Goal: Check status: Check status

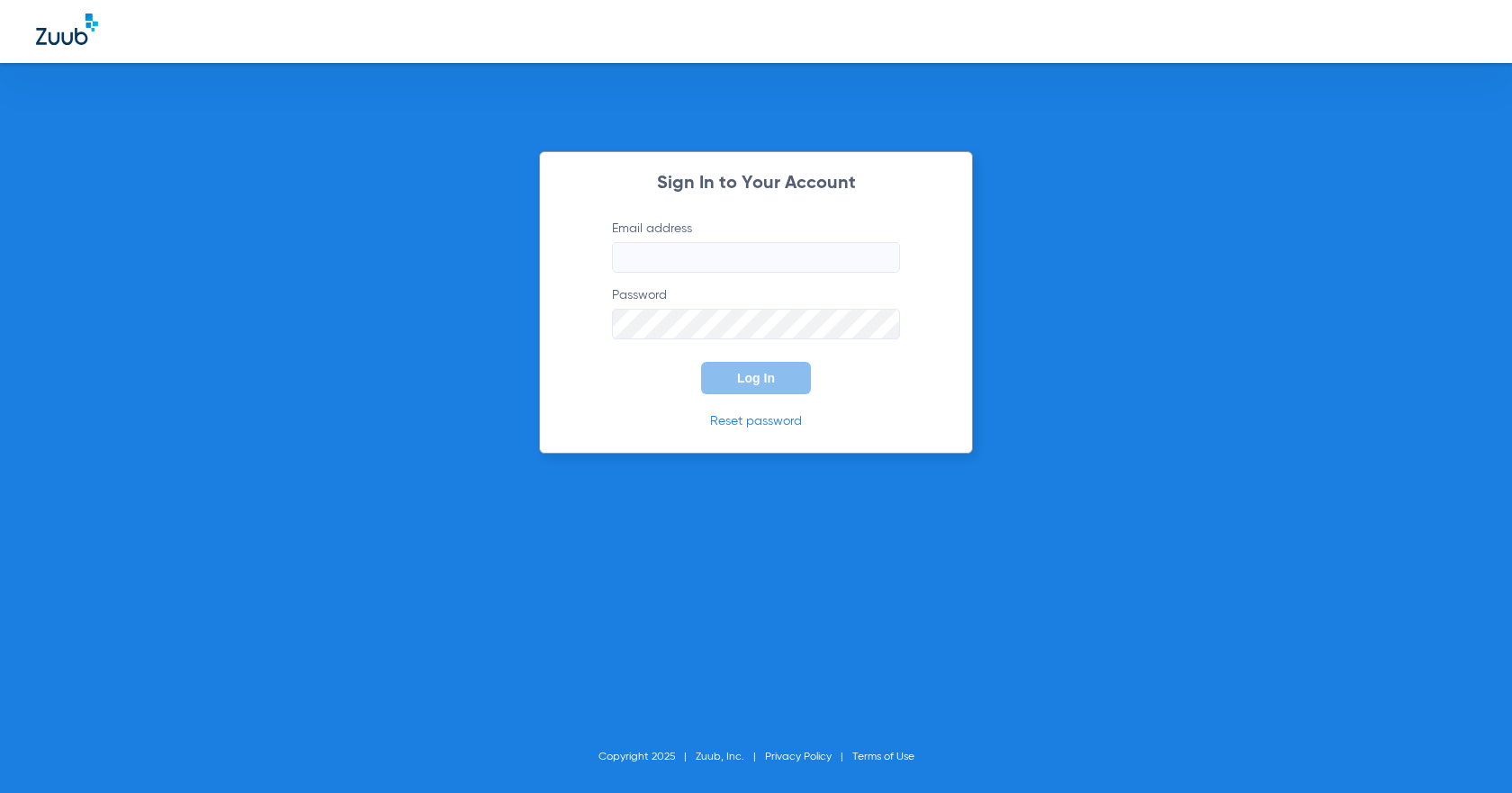
type input "[EMAIL_ADDRESS][DOMAIN_NAME]"
click at [736, 377] on button "Log In" at bounding box center [756, 378] width 110 height 32
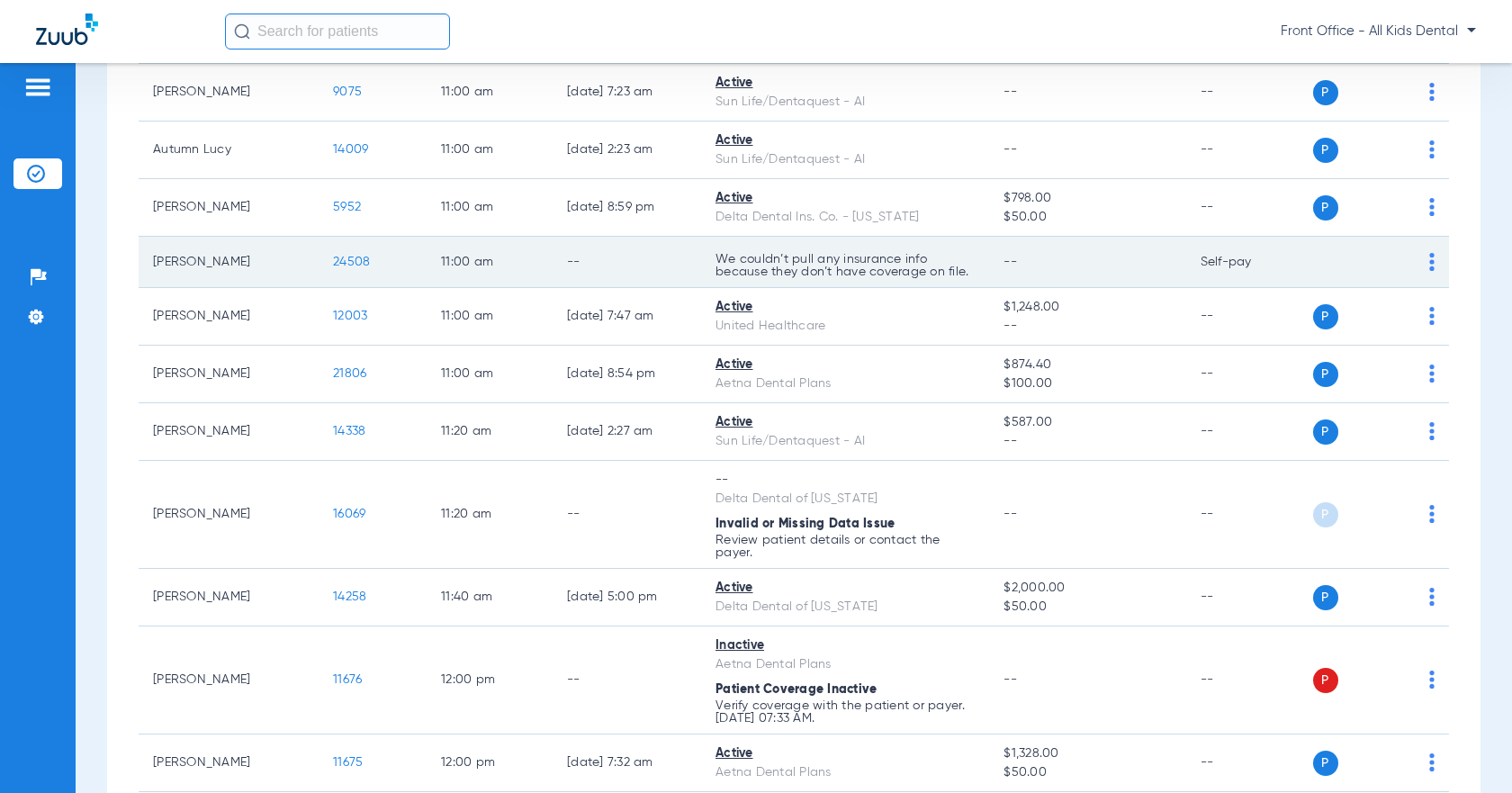
scroll to position [1440, 0]
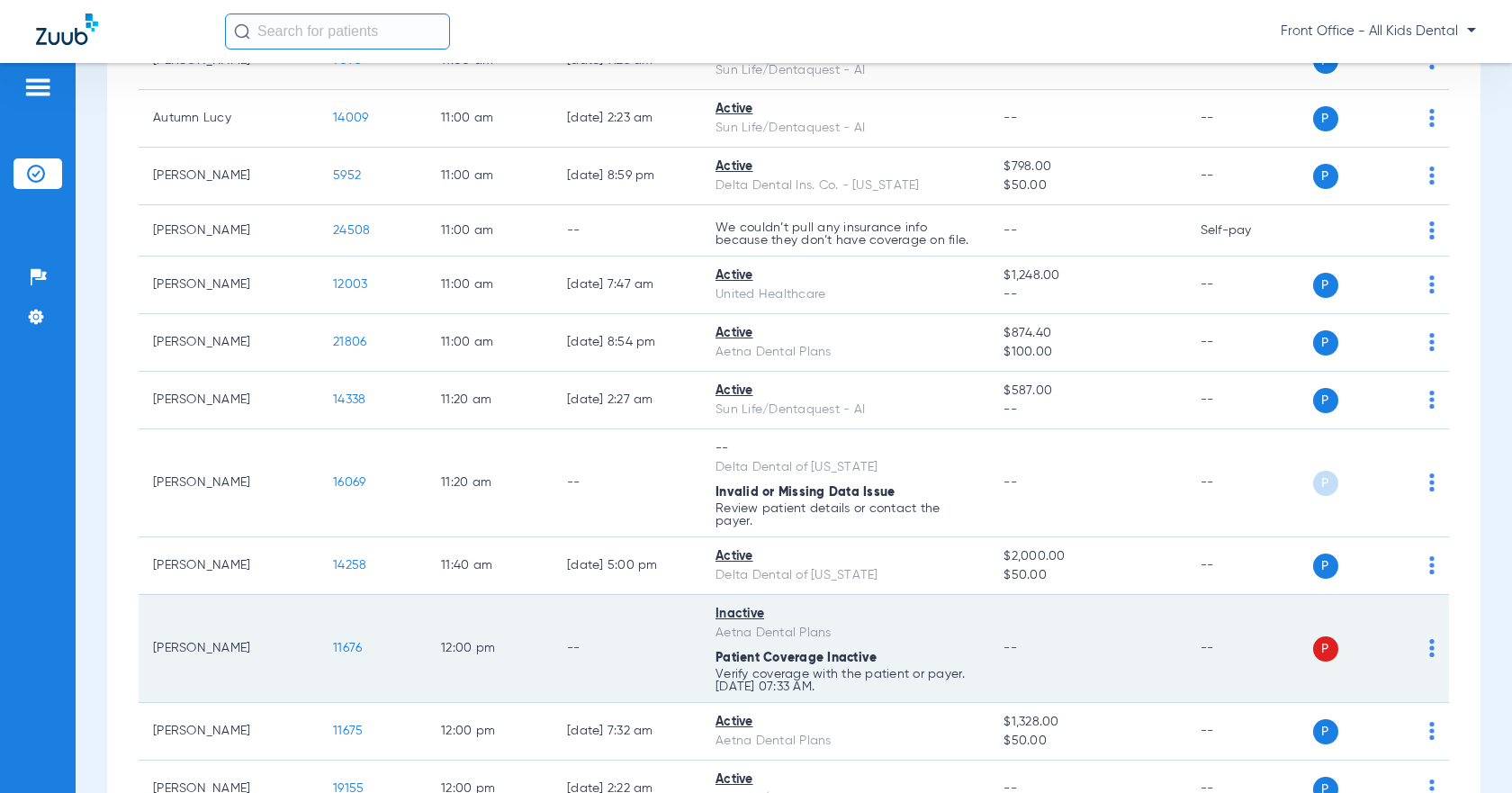
click at [731, 616] on div "Inactive" at bounding box center [845, 615] width 259 height 19
click at [346, 650] on span "11676" at bounding box center [347, 647] width 29 height 12
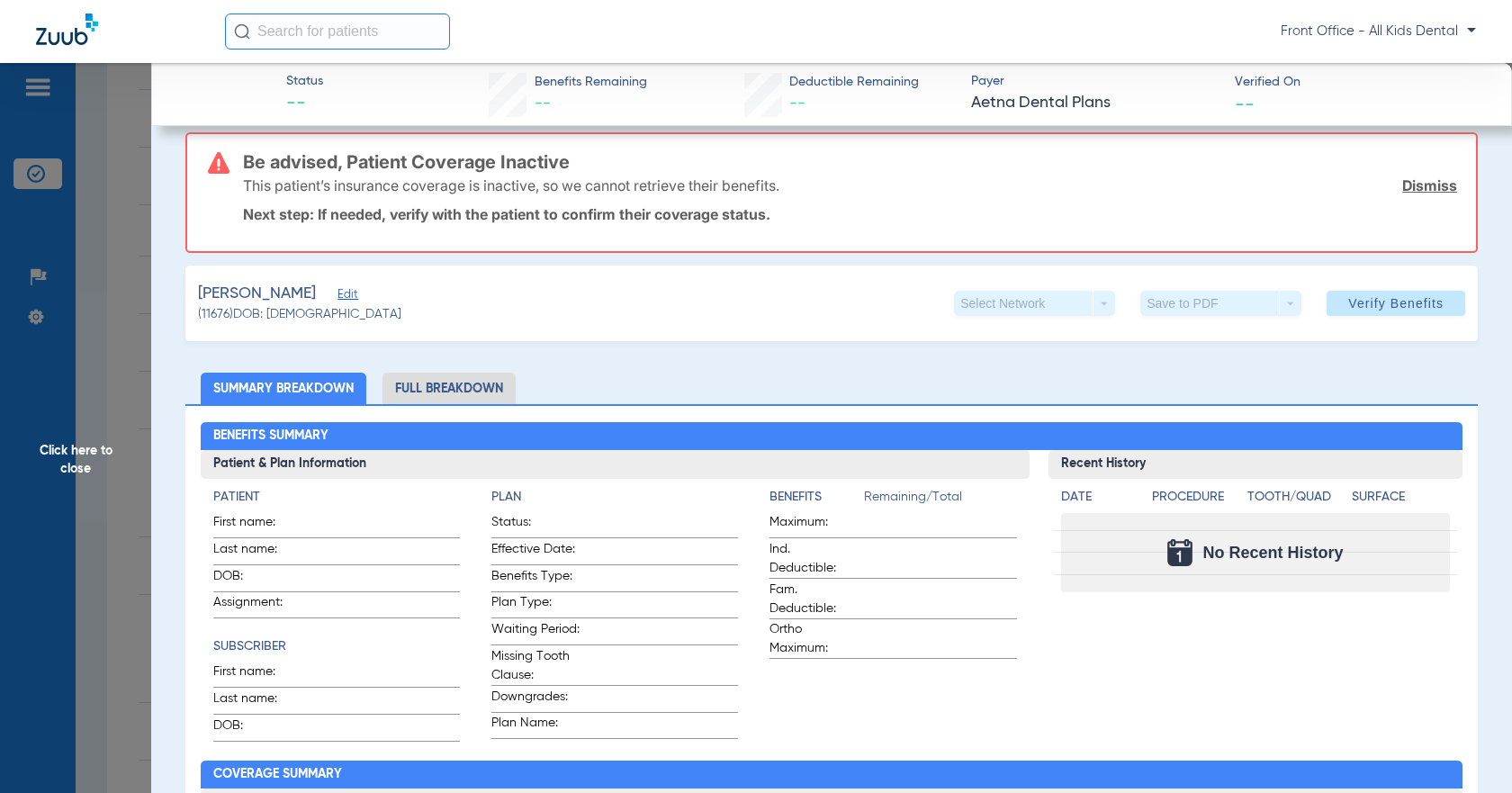
scroll to position [0, 0]
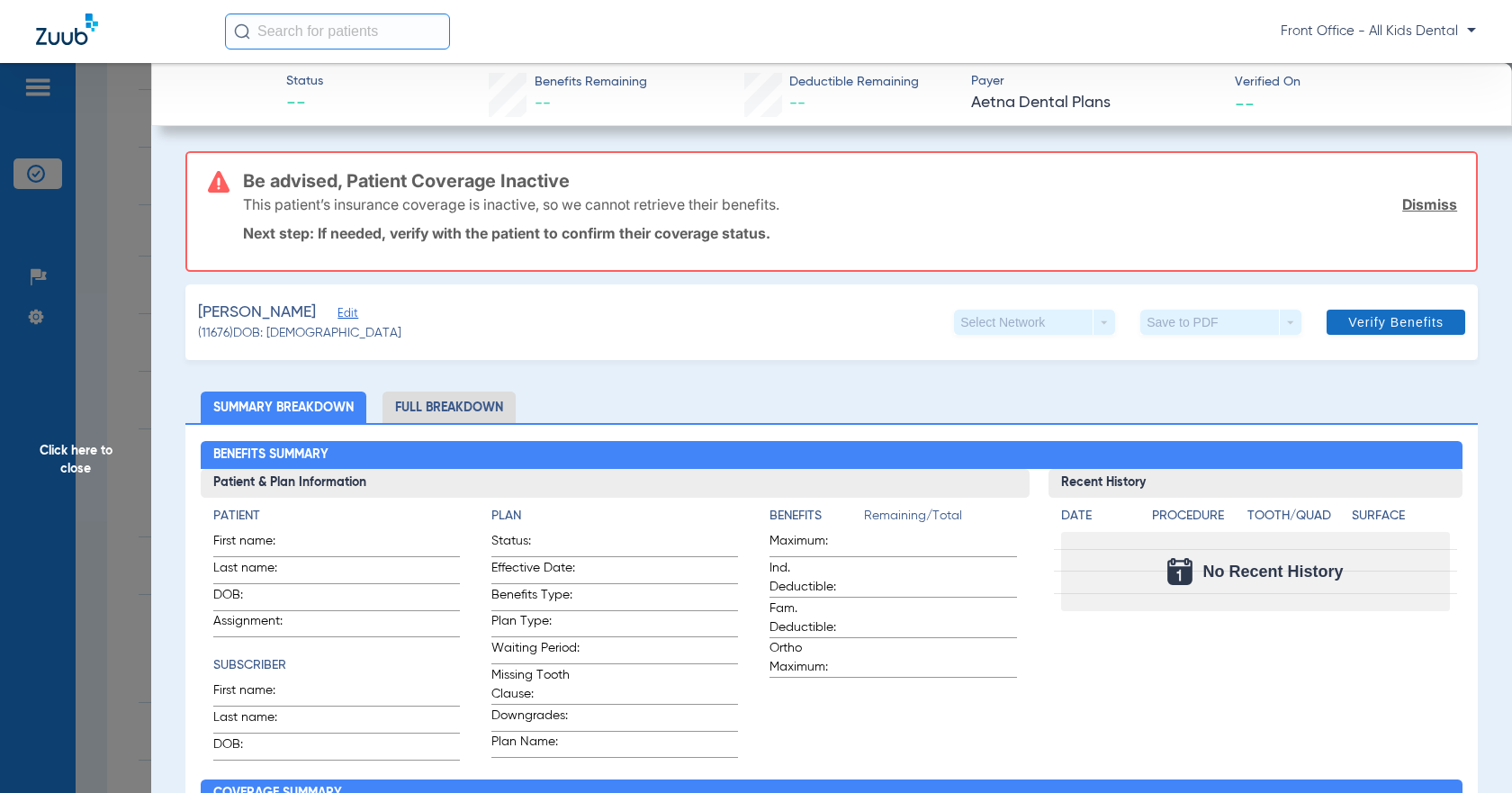
drag, startPoint x: 1410, startPoint y: 208, endPoint x: 1401, endPoint y: 207, distance: 9.1
click at [1409, 207] on link "Dismiss" at bounding box center [1430, 204] width 55 height 18
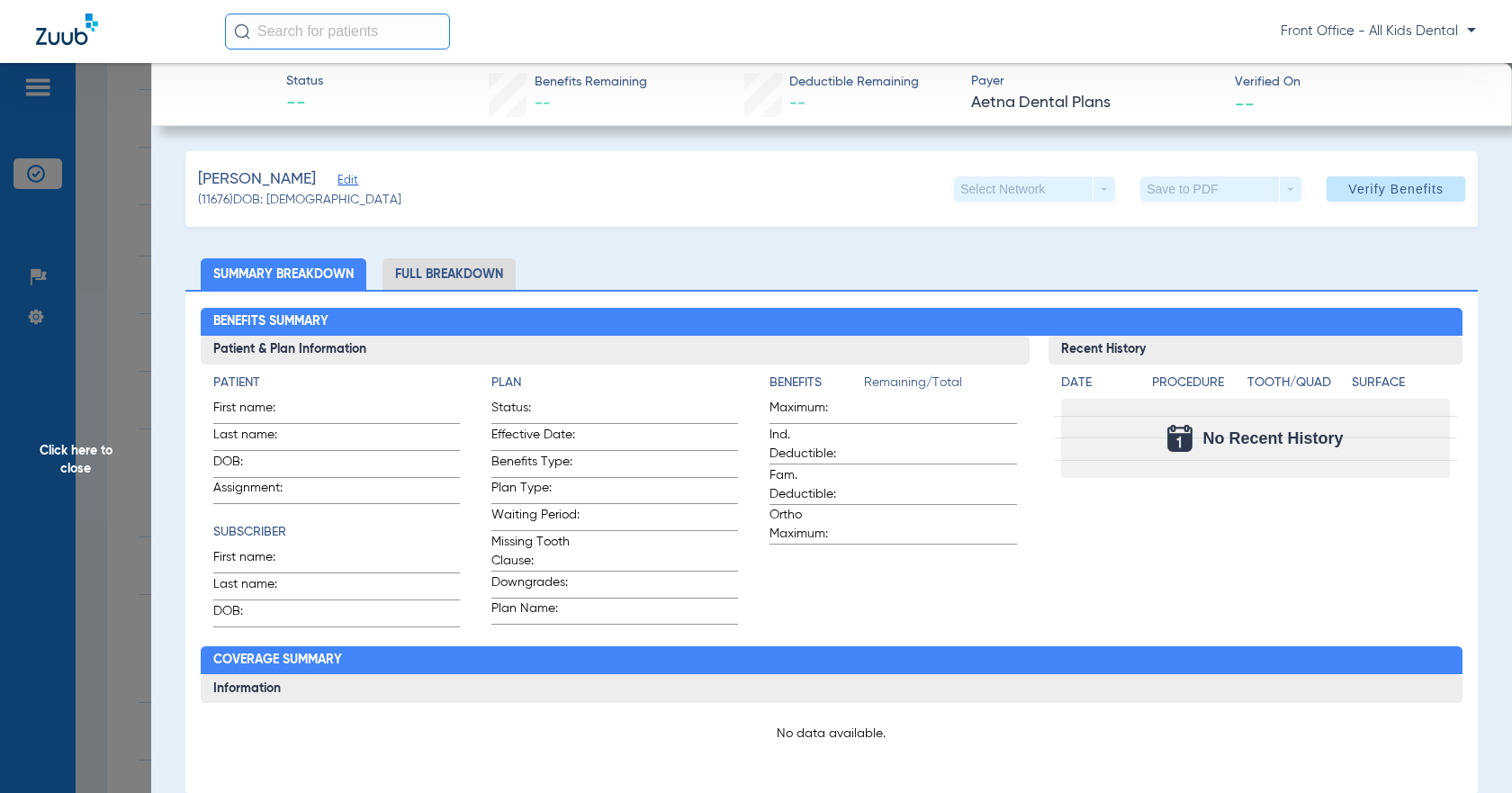
click at [120, 135] on span "Click here to close" at bounding box center [75, 459] width 151 height 793
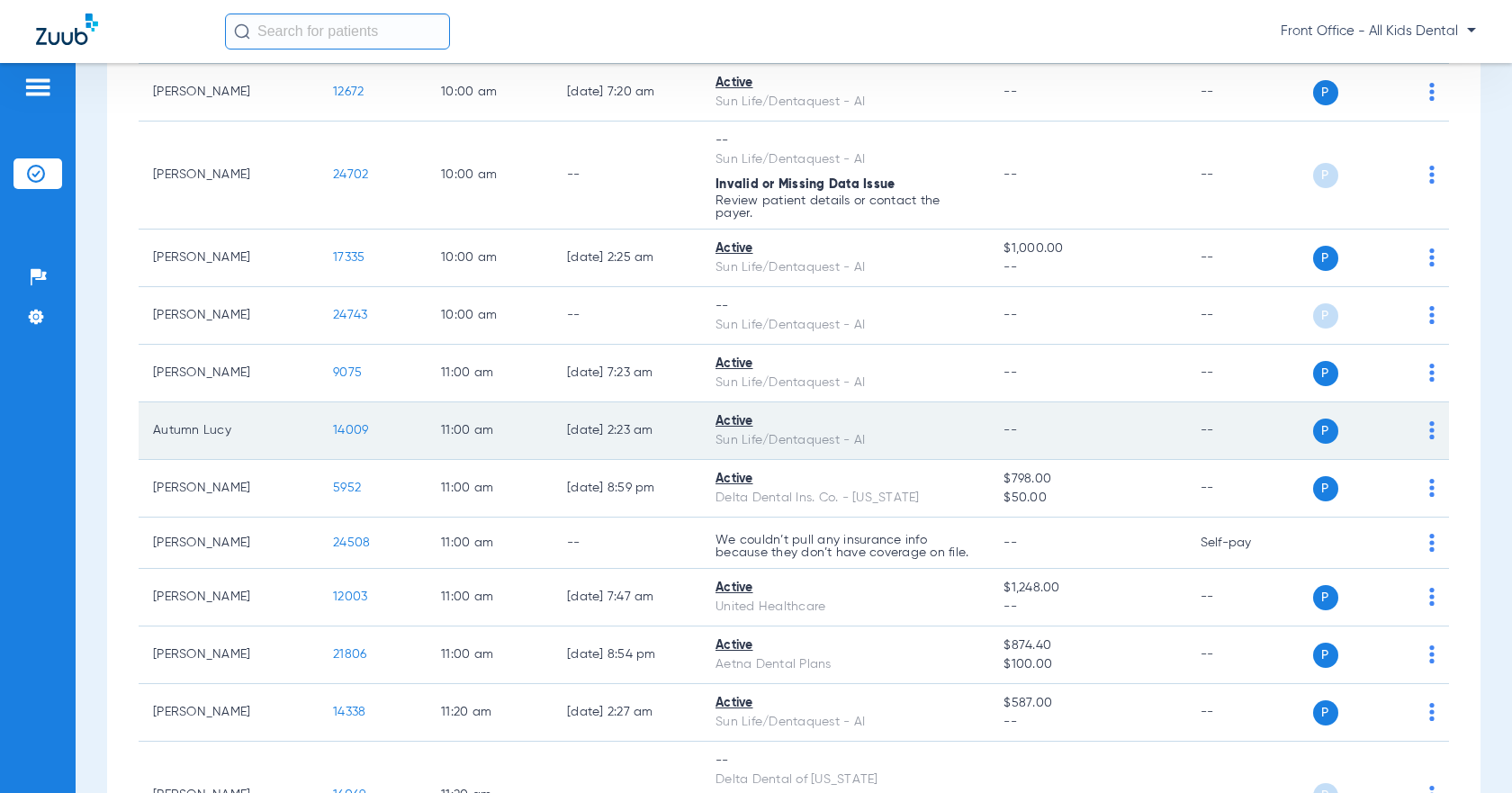
scroll to position [1081, 0]
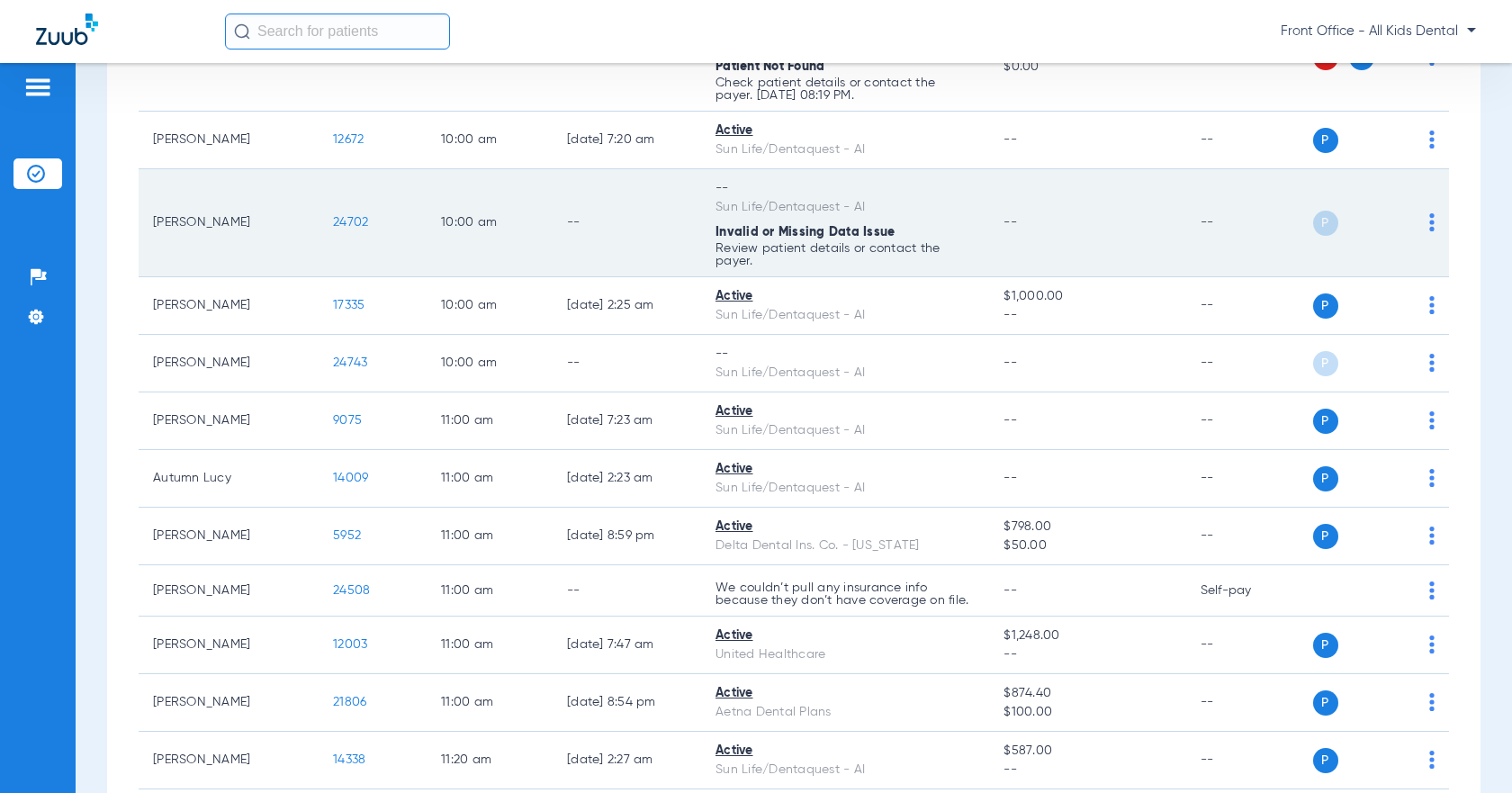
click at [347, 221] on span "24702" at bounding box center [350, 222] width 35 height 12
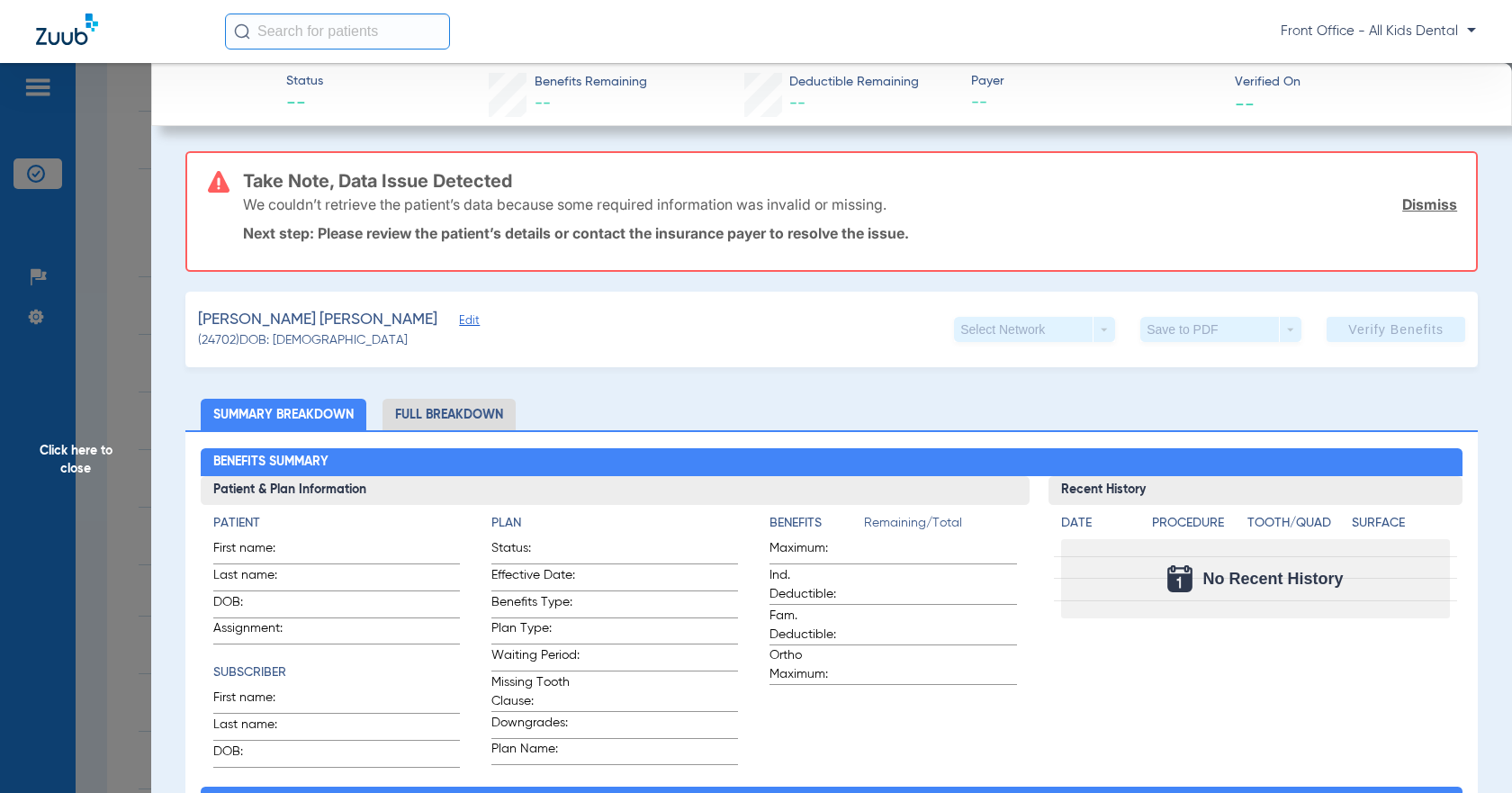
click at [136, 182] on span "Click here to close" at bounding box center [75, 459] width 151 height 793
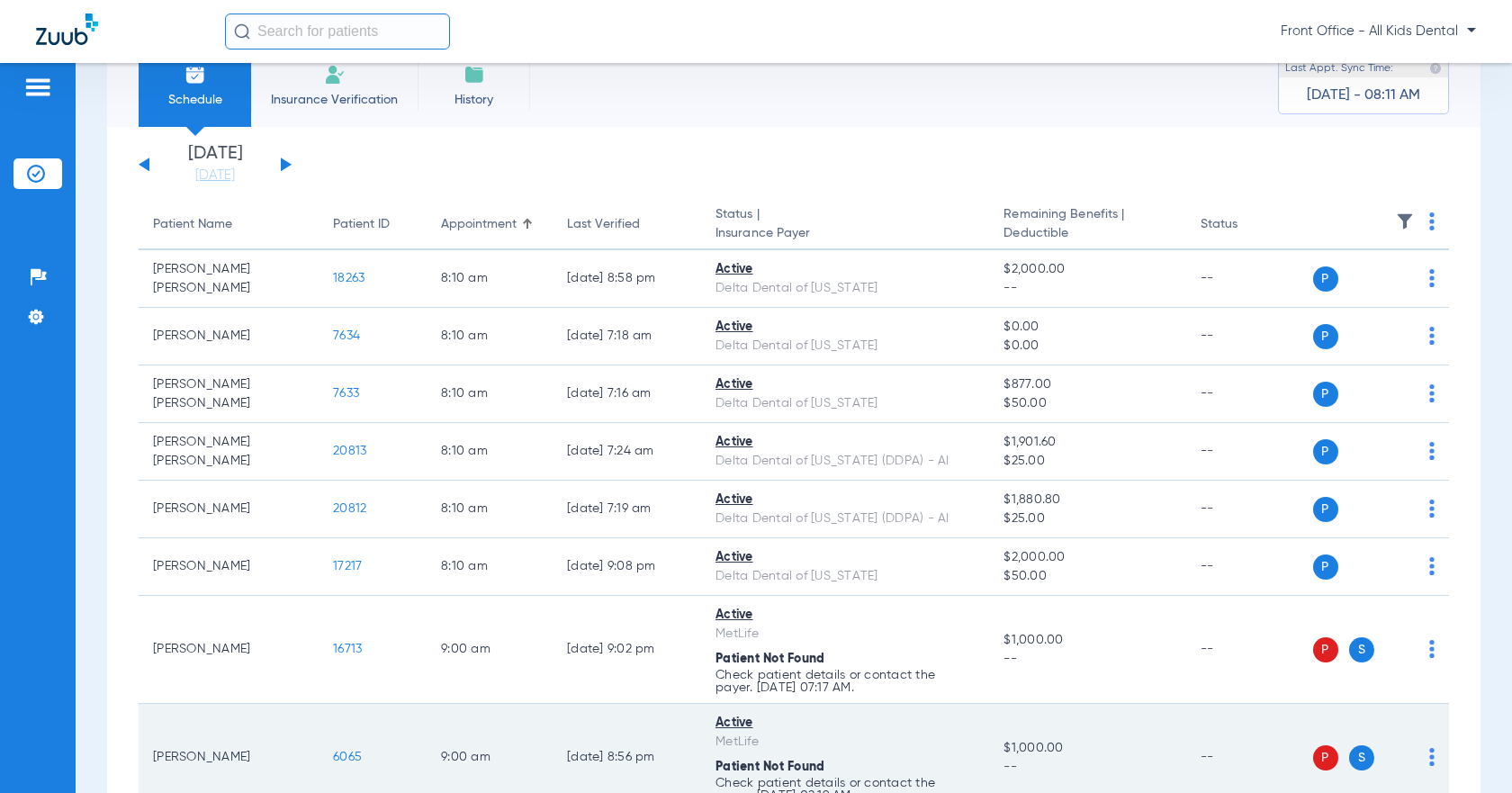
scroll to position [0, 0]
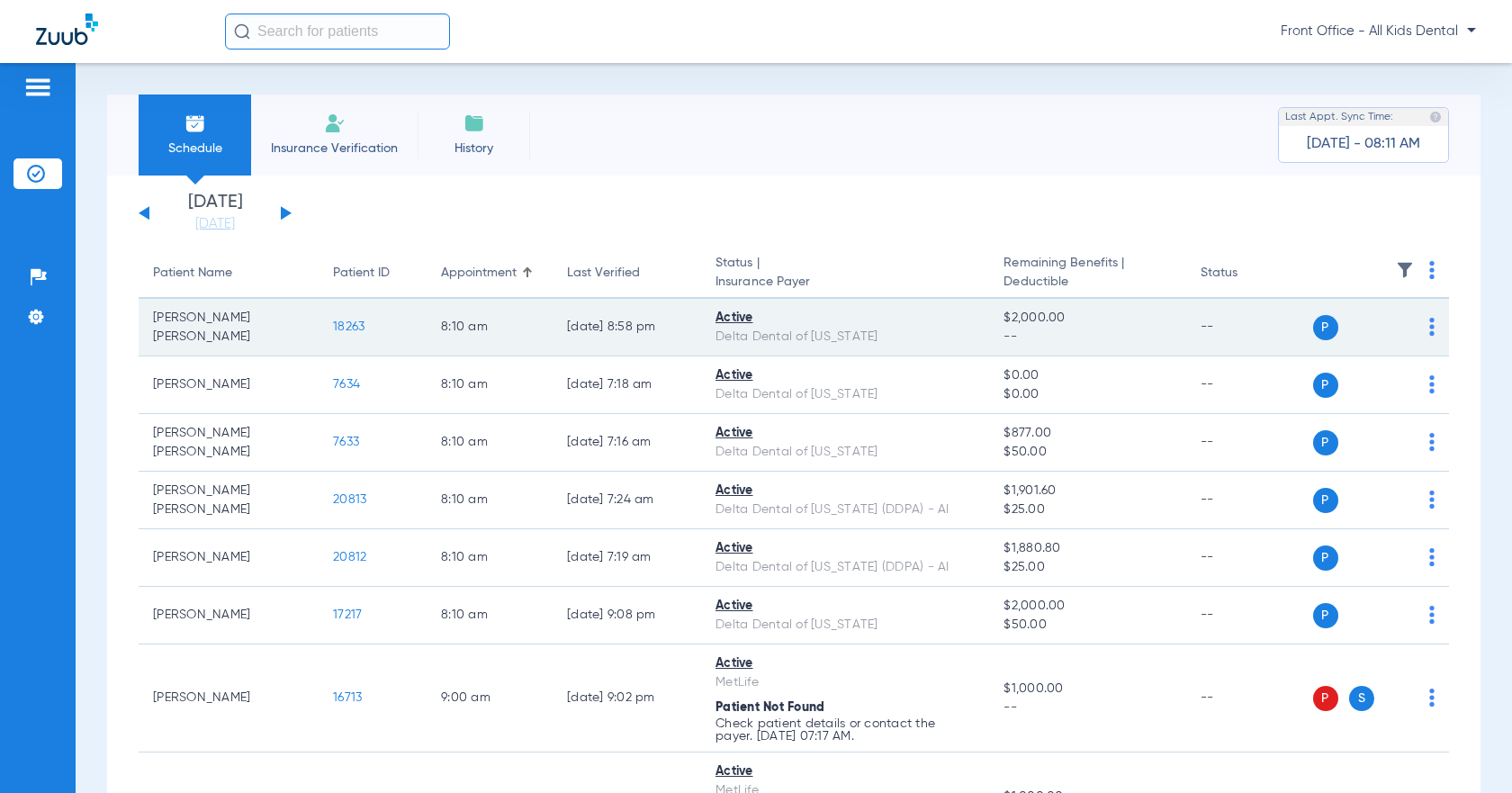
click at [349, 326] on span "18263" at bounding box center [348, 326] width 31 height 12
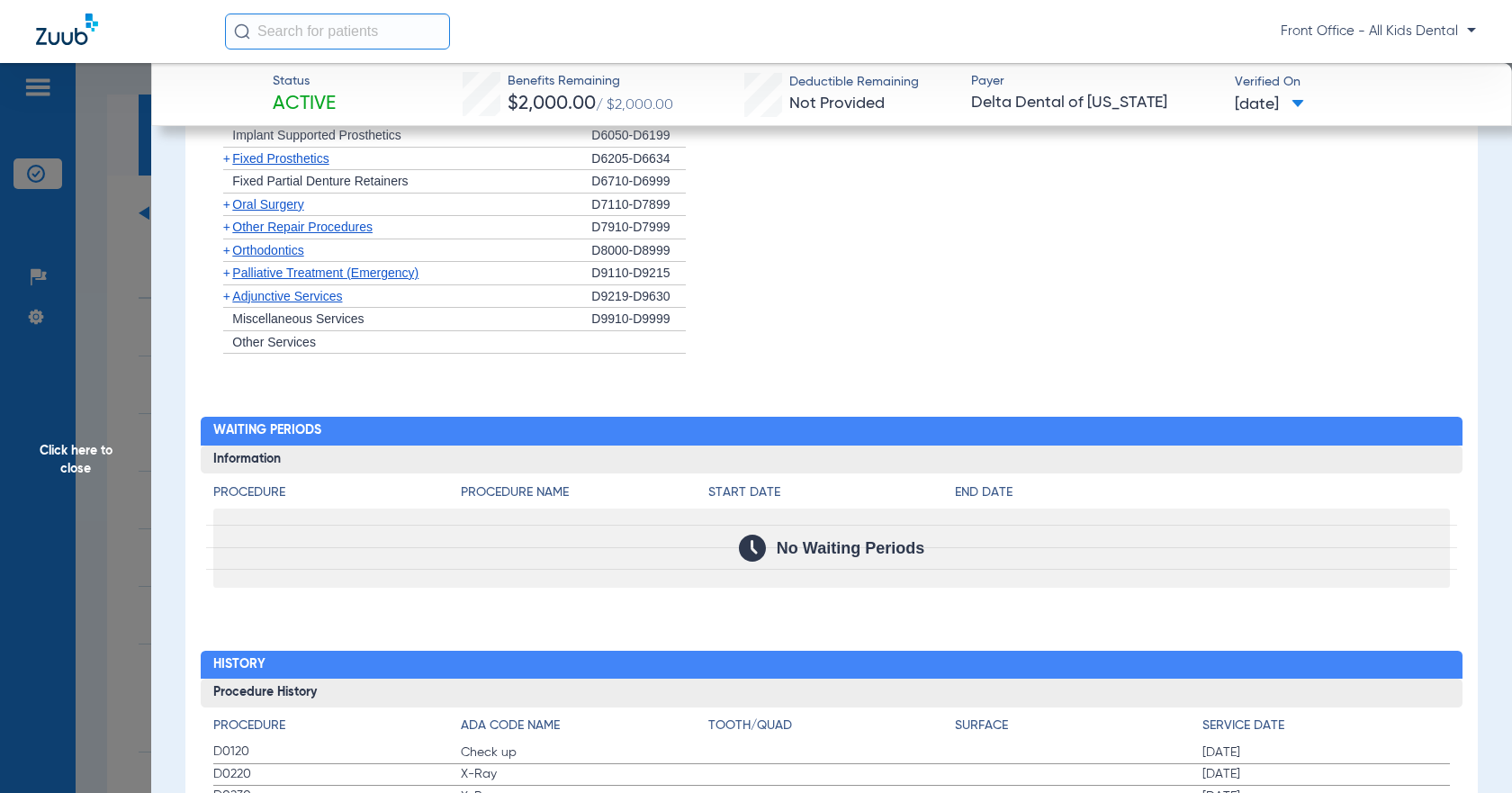
scroll to position [1711, 0]
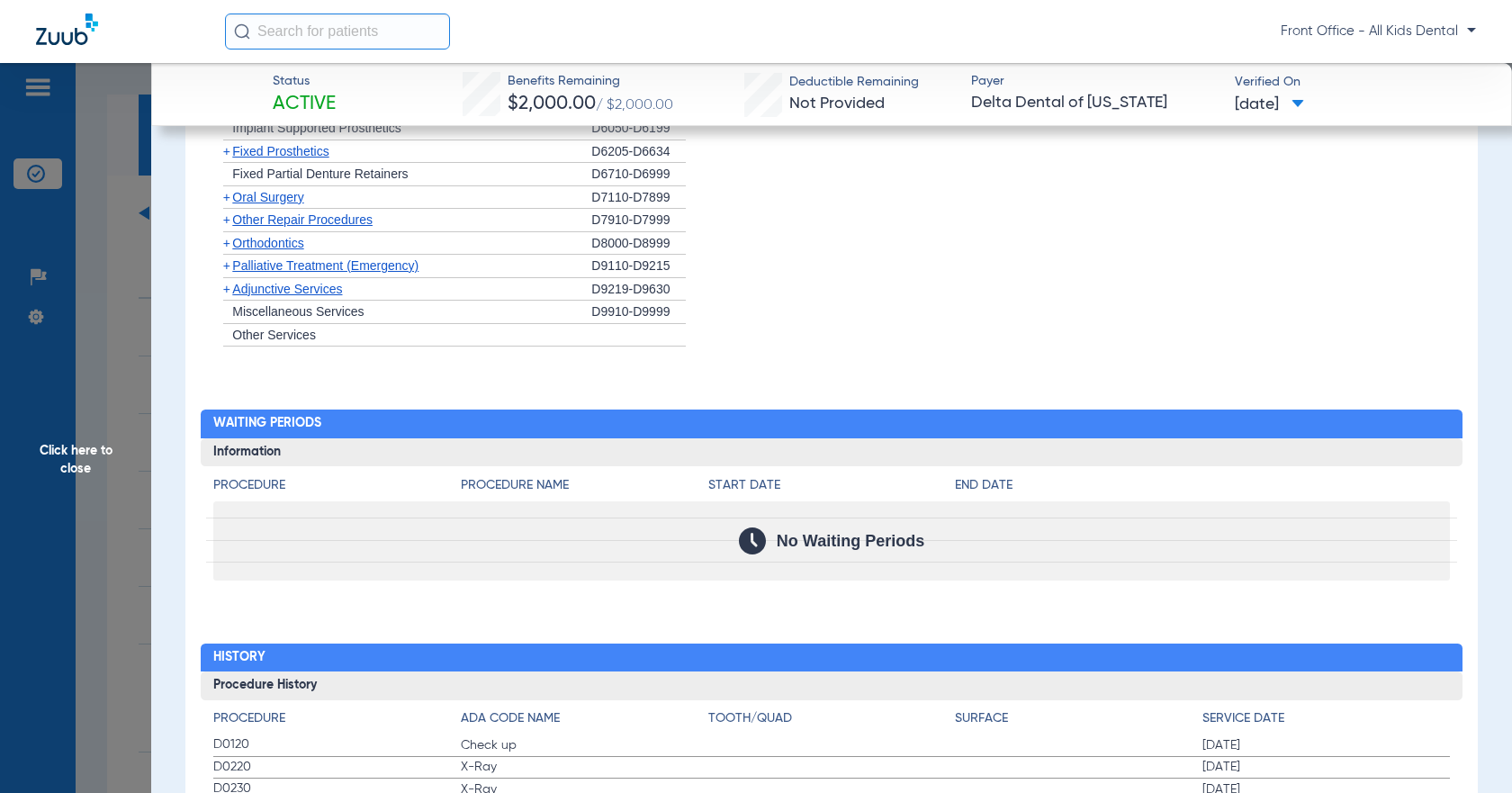
click at [117, 125] on span "Click here to close" at bounding box center [75, 459] width 151 height 793
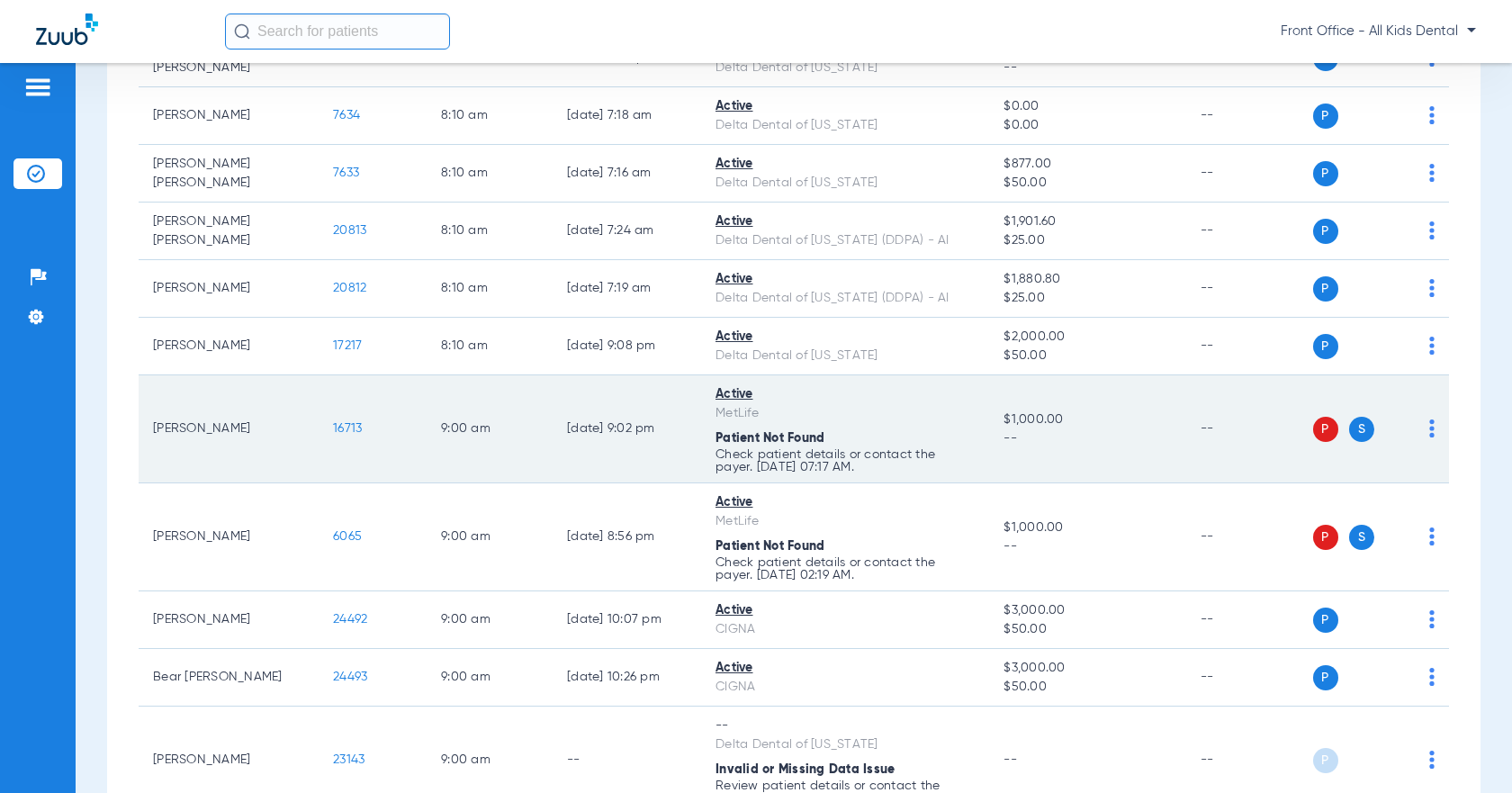
scroll to position [270, 0]
click at [340, 422] on span "16713" at bounding box center [347, 427] width 29 height 12
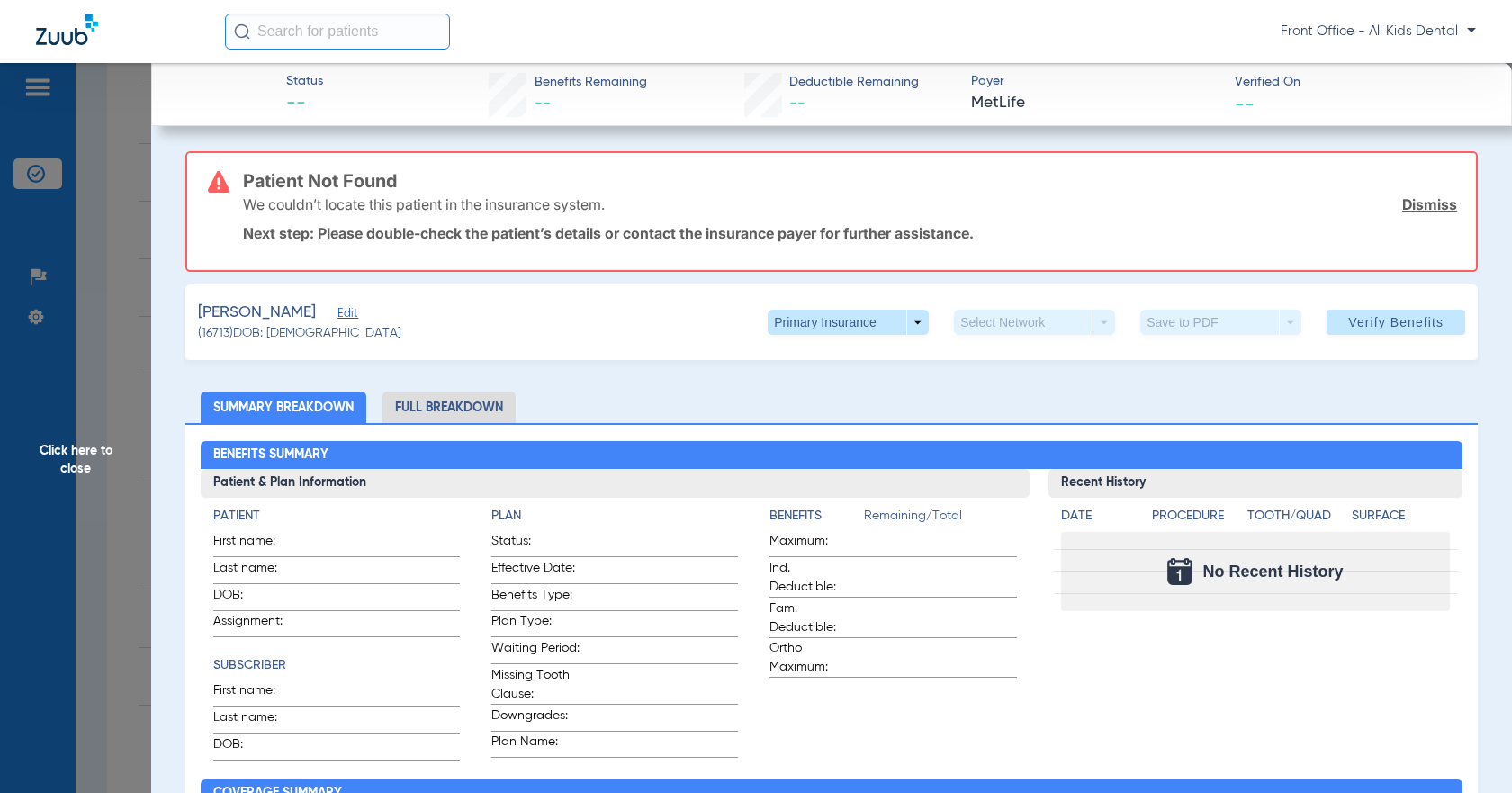
click at [124, 169] on span "Click here to close" at bounding box center [75, 459] width 151 height 793
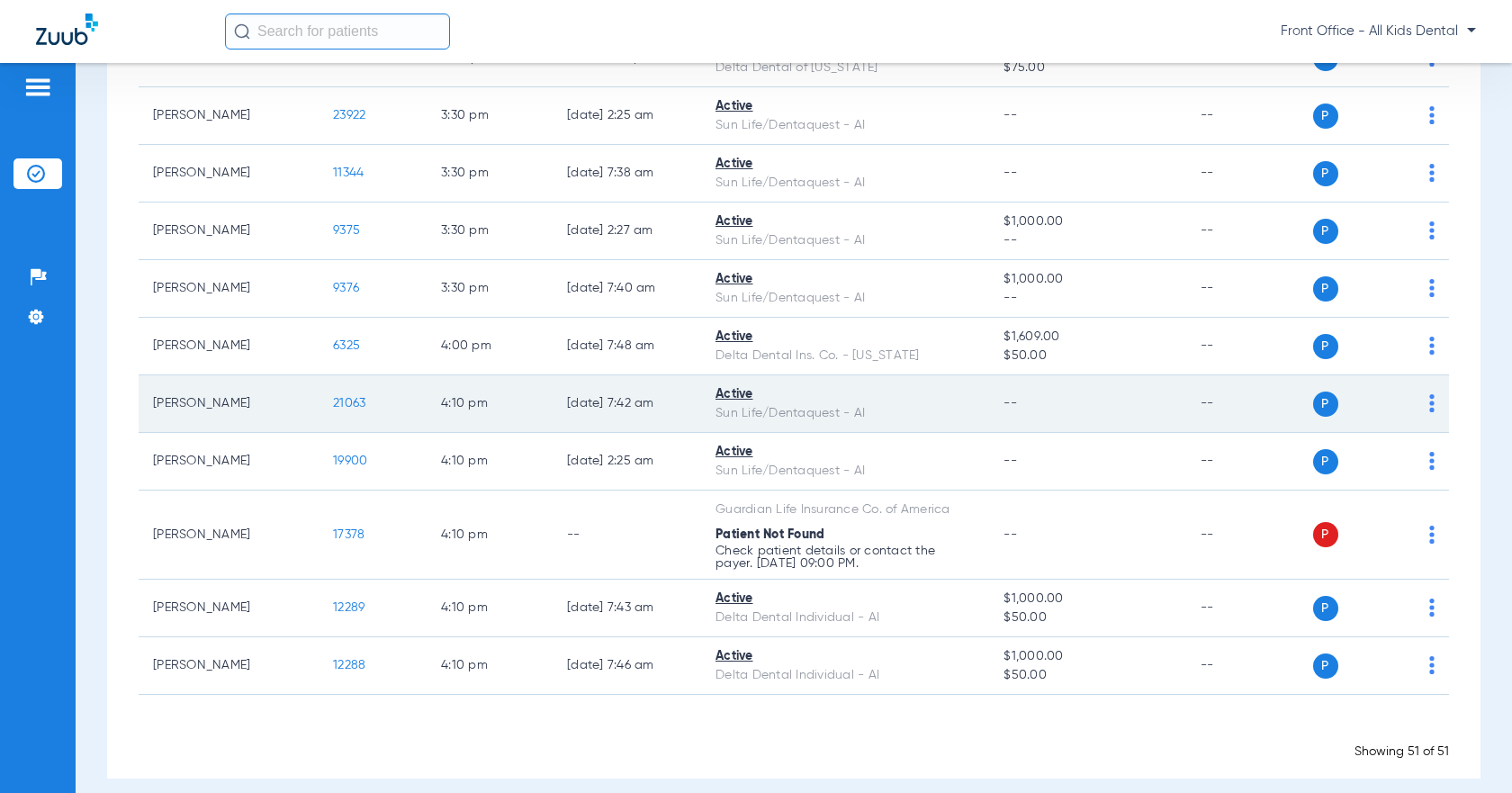
scroll to position [3020, 0]
